Goal: Task Accomplishment & Management: Manage account settings

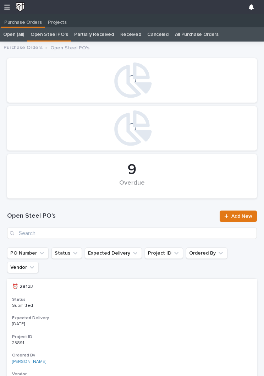
scroll to position [0, 0]
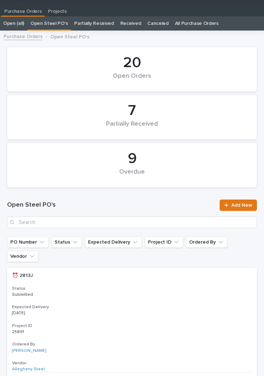
click at [152, 212] on div "Open Steel PO's Add New" at bounding box center [132, 214] width 250 height 28
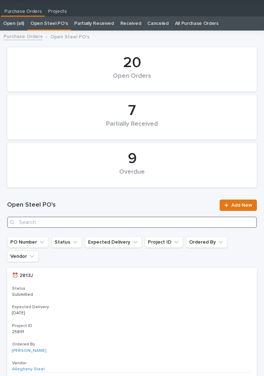
click at [172, 222] on input "Search" at bounding box center [132, 222] width 250 height 11
type input "2903"
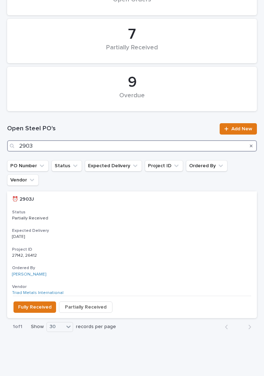
scroll to position [87, 0]
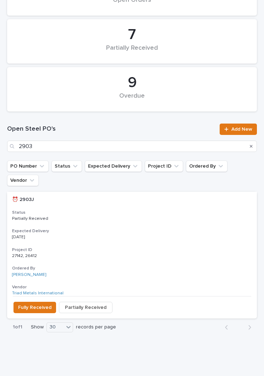
click at [125, 235] on p "[DATE]" at bounding box center [132, 237] width 240 height 5
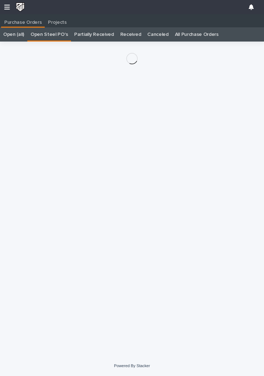
scroll to position [11, 0]
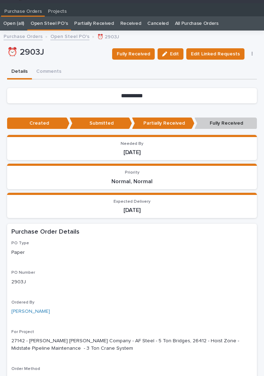
click at [137, 54] on span "Fully Received" at bounding box center [133, 54] width 33 height 9
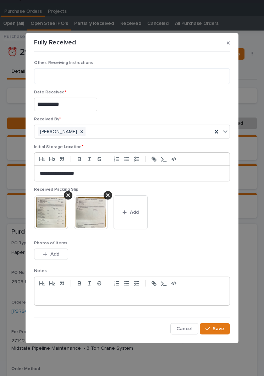
click at [136, 212] on span "Add" at bounding box center [134, 212] width 9 height 6
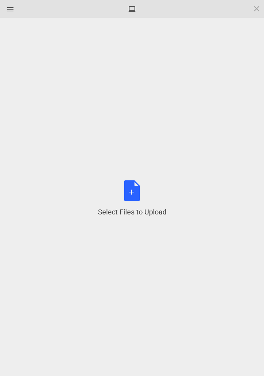
click at [136, 195] on div "Select Files to Upload or Drag and Drop, Copy and Paste Files" at bounding box center [132, 198] width 69 height 37
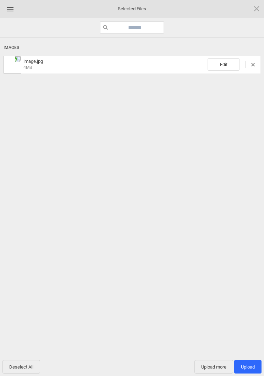
click at [223, 61] on span "Edit" at bounding box center [224, 64] width 32 height 12
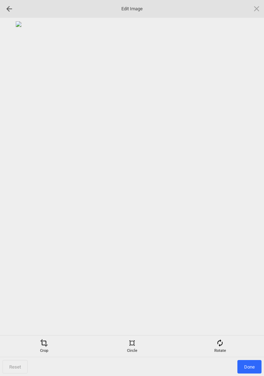
click at [230, 346] on div "Rotate" at bounding box center [220, 346] width 85 height 14
click at [243, 188] on div at bounding box center [248, 188] width 18 height 18
click at [249, 186] on div at bounding box center [248, 188] width 18 height 18
click at [247, 189] on div at bounding box center [248, 188] width 18 height 18
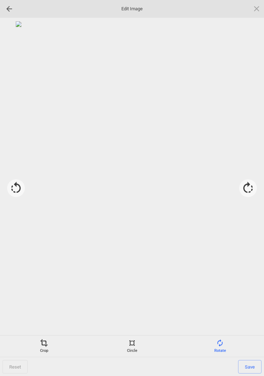
click at [44, 350] on div "Crop" at bounding box center [44, 346] width 85 height 14
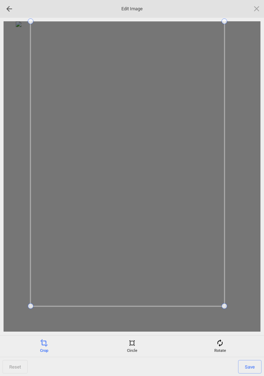
click at [17, 311] on div at bounding box center [132, 176] width 257 height 310
click at [251, 363] on span "Save" at bounding box center [249, 366] width 23 height 13
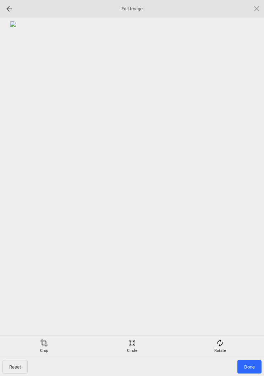
click at [251, 366] on span "Done" at bounding box center [250, 366] width 24 height 13
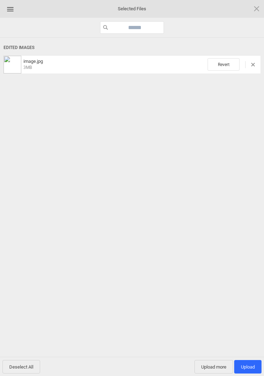
click at [250, 366] on span "Upload 1" at bounding box center [248, 366] width 14 height 5
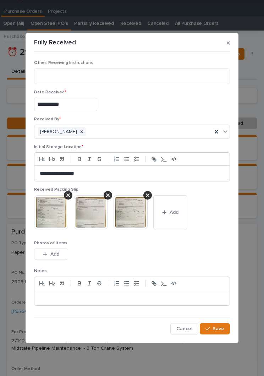
click at [223, 330] on span "Save" at bounding box center [219, 329] width 12 height 6
